Goal: Navigation & Orientation: Find specific page/section

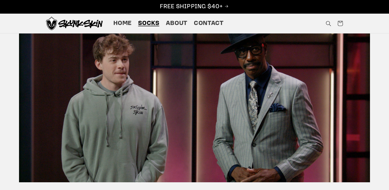
click at [149, 27] on span "Socks" at bounding box center [148, 24] width 21 height 8
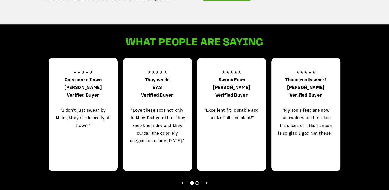
scroll to position [355, 0]
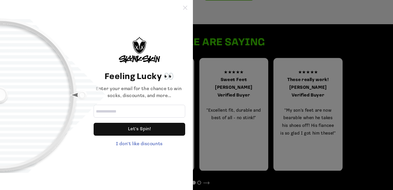
click at [186, 8] on icon at bounding box center [185, 8] width 4 height 4
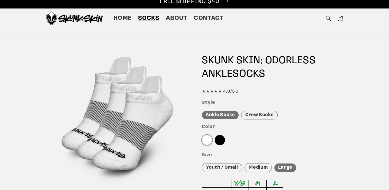
scroll to position [0, 0]
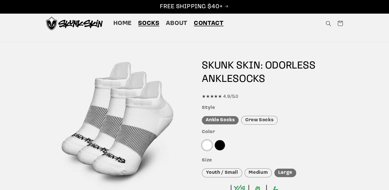
click at [208, 24] on span "Contact" at bounding box center [209, 24] width 30 height 8
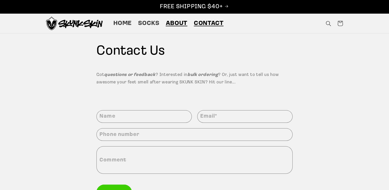
click at [175, 24] on span "About" at bounding box center [177, 24] width 22 height 8
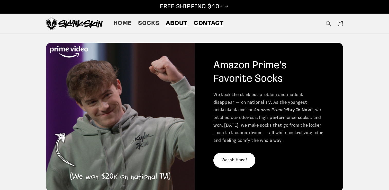
click at [217, 25] on span "Contact" at bounding box center [209, 24] width 30 height 8
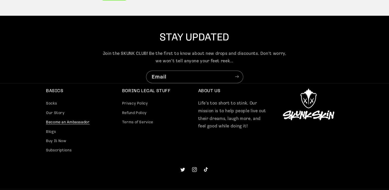
scroll to position [200, 0]
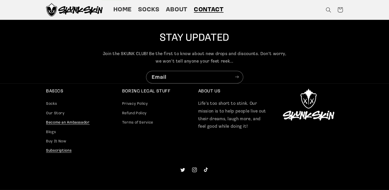
click at [63, 152] on link "Subscriptions" at bounding box center [58, 150] width 25 height 9
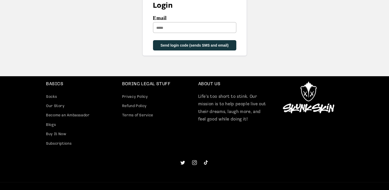
scroll to position [107, 0]
